Goal: Navigation & Orientation: Find specific page/section

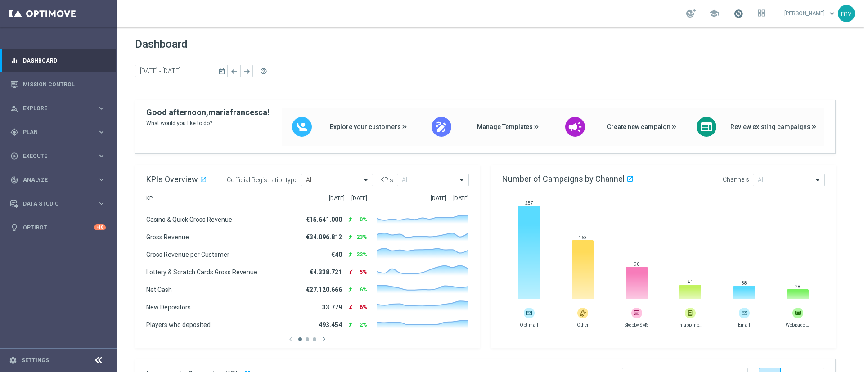
click at [734, 16] on span at bounding box center [739, 14] width 10 height 10
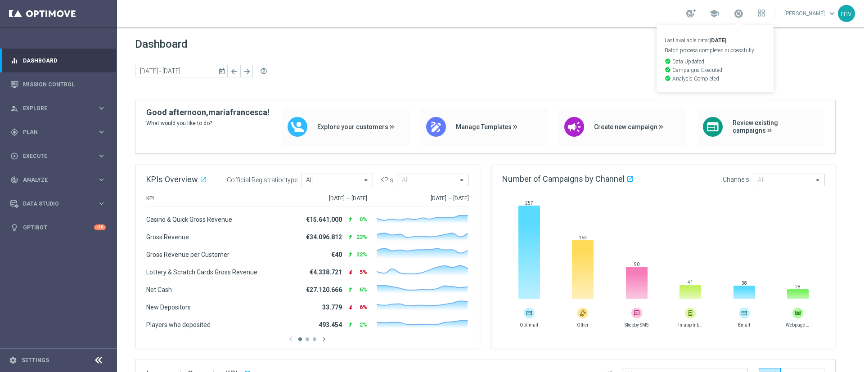
click at [558, 20] on div "school Last available data: [DATE] Batch process completed successfully check_c…" at bounding box center [490, 13] width 747 height 27
